Goal: Task Accomplishment & Management: Complete application form

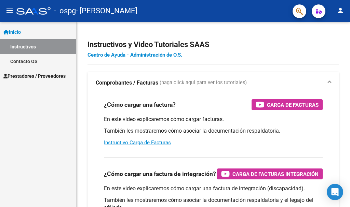
click at [15, 32] on span "Inicio" at bounding box center [11, 32] width 17 height 8
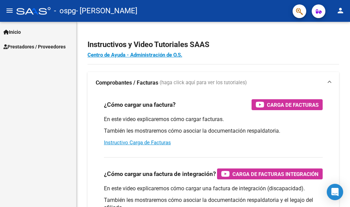
click at [26, 45] on span "Prestadores / Proveedores" at bounding box center [34, 47] width 62 height 8
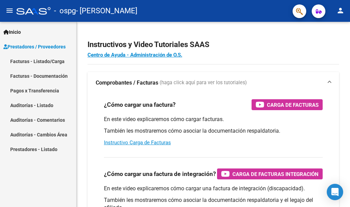
click at [53, 60] on link "Facturas - Listado/Carga" at bounding box center [38, 61] width 76 height 15
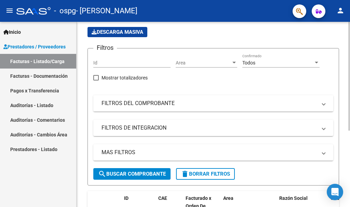
scroll to position [130, 0]
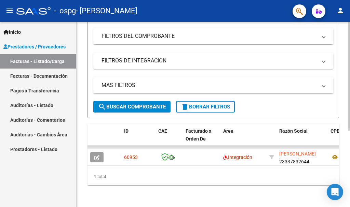
click at [349, 172] on div at bounding box center [349, 152] width 2 height 109
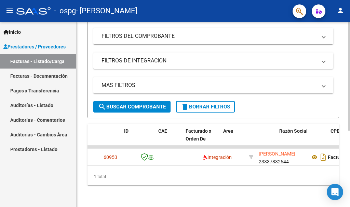
scroll to position [0, 0]
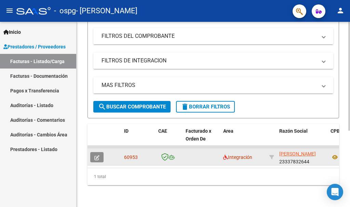
click at [96, 155] on icon "button" at bounding box center [96, 157] width 5 height 5
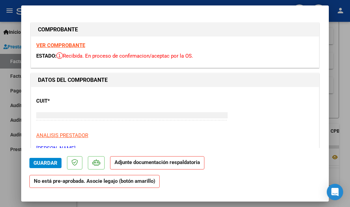
type input "$ 0,00"
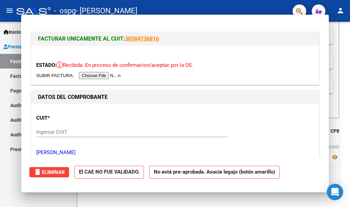
scroll to position [130, 0]
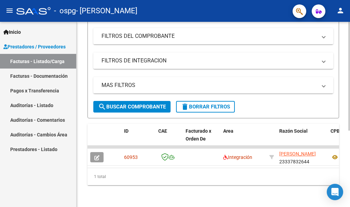
drag, startPoint x: 129, startPoint y: 163, endPoint x: 149, endPoint y: 167, distance: 20.7
click at [149, 167] on datatable-body "60953 Integración [PERSON_NAME] 23337832644 Factura C: 1 - 19 $ 98.960,00 [DATE…" at bounding box center [212, 157] width 251 height 22
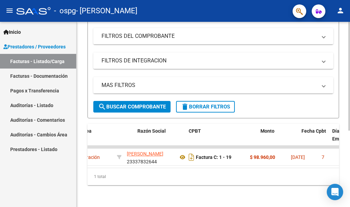
scroll to position [0, 156]
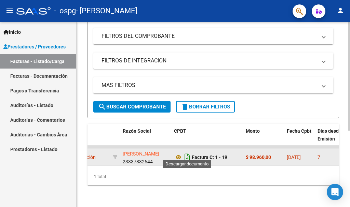
click at [185, 153] on icon "Descargar documento" at bounding box center [187, 157] width 9 height 11
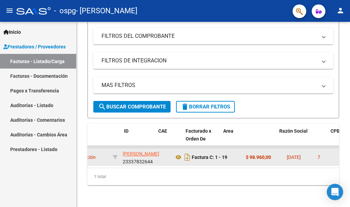
scroll to position [0, 0]
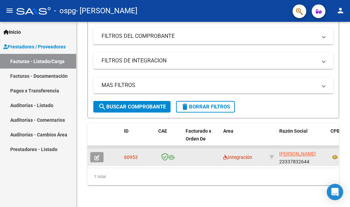
click at [96, 155] on icon "button" at bounding box center [96, 157] width 5 height 5
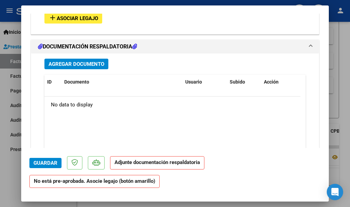
scroll to position [750, 0]
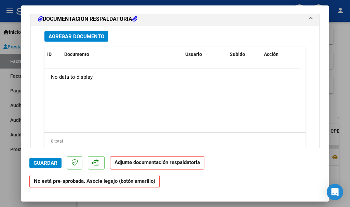
click at [67, 39] on span "Agregar Documento" at bounding box center [77, 36] width 56 height 6
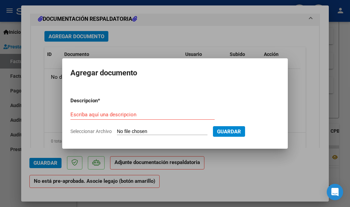
click at [149, 132] on input "Seleccionar Archivo" at bounding box center [162, 132] width 91 height 6
click at [94, 127] on form "Descripcion * Escriba aquí una descripcion Seleccionar Archivo Guardar" at bounding box center [174, 116] width 209 height 49
drag, startPoint x: 100, startPoint y: 133, endPoint x: 106, endPoint y: 120, distance: 14.0
click at [100, 132] on span "Seleccionar Archivo" at bounding box center [90, 131] width 41 height 5
click at [117, 132] on input "Seleccionar Archivo" at bounding box center [162, 132] width 91 height 6
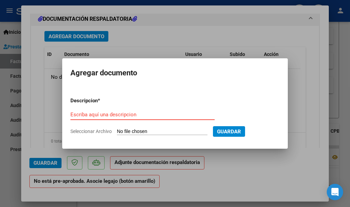
click at [133, 132] on input "Seleccionar Archivo" at bounding box center [162, 132] width 91 height 6
type input "C:\fakepath\Planilla de asistencia [PERSON_NAME].pdf"
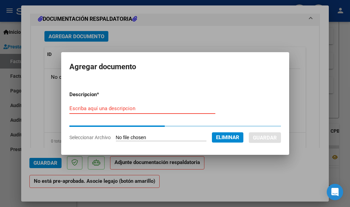
click at [122, 107] on input "Escriba aquí una descripcion" at bounding box center [142, 109] width 146 height 6
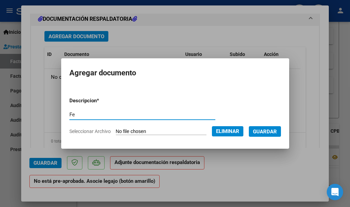
type input "F"
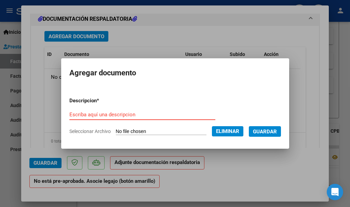
type input "p"
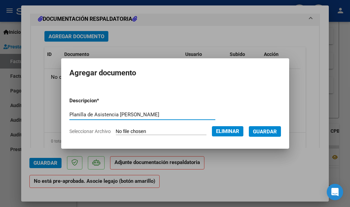
type input "Planilla de Asistencia [PERSON_NAME]"
click at [272, 133] on span "Guardar" at bounding box center [265, 132] width 24 height 6
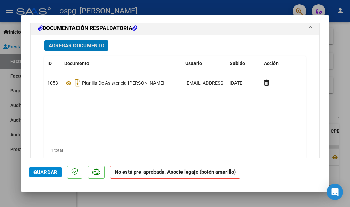
click at [50, 172] on span "Guardar" at bounding box center [45, 172] width 24 height 6
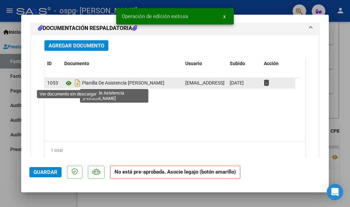
click at [68, 87] on icon at bounding box center [68, 83] width 9 height 8
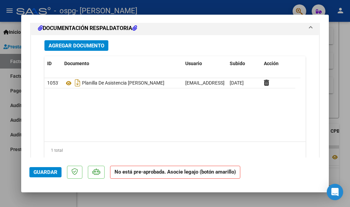
click at [43, 174] on span "Guardar" at bounding box center [45, 172] width 24 height 6
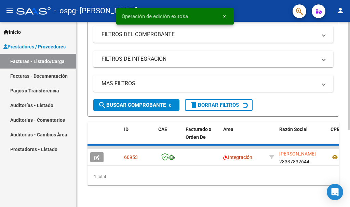
scroll to position [130, 0]
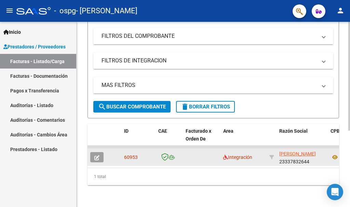
click at [102, 154] on button "button" at bounding box center [96, 157] width 13 height 10
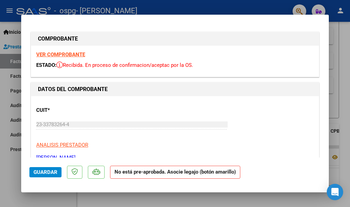
type input "$ 0,00"
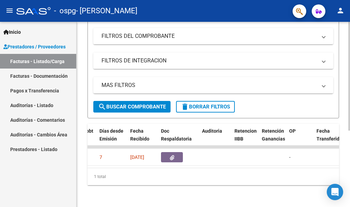
scroll to position [0, 383]
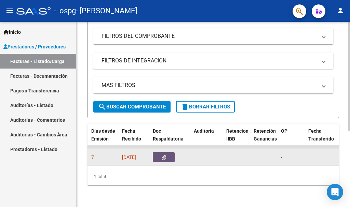
click at [167, 152] on button "button" at bounding box center [164, 157] width 22 height 10
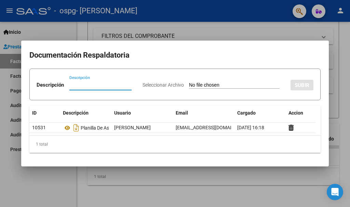
click at [248, 22] on div at bounding box center [175, 103] width 350 height 207
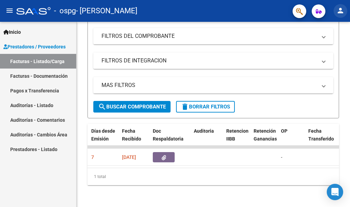
click at [342, 8] on mat-icon "person" at bounding box center [340, 10] width 8 height 8
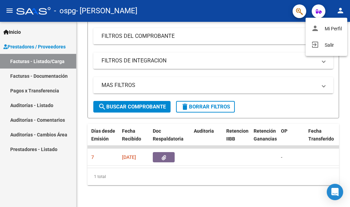
click at [209, 186] on div at bounding box center [175, 103] width 350 height 207
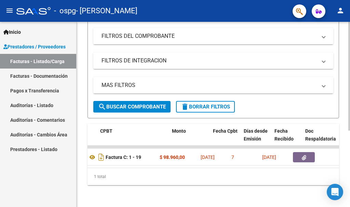
scroll to position [0, 230]
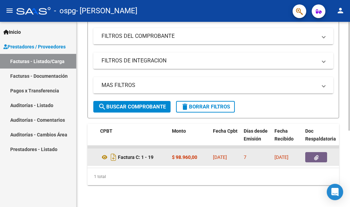
click at [311, 154] on button "button" at bounding box center [316, 157] width 22 height 10
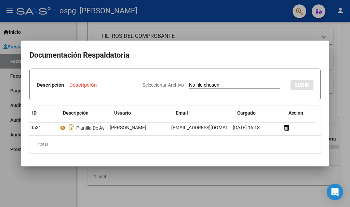
scroll to position [0, 0]
click at [280, 19] on div at bounding box center [175, 103] width 350 height 207
